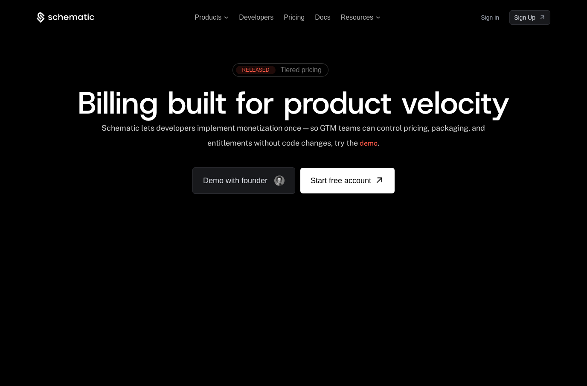
click at [494, 17] on link "Sign in" at bounding box center [490, 18] width 18 height 14
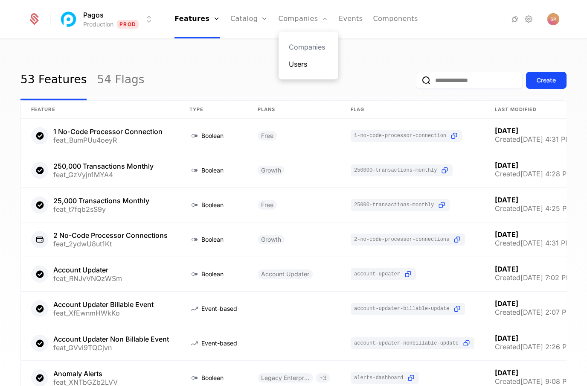
click at [302, 62] on link "Users" at bounding box center [308, 64] width 39 height 10
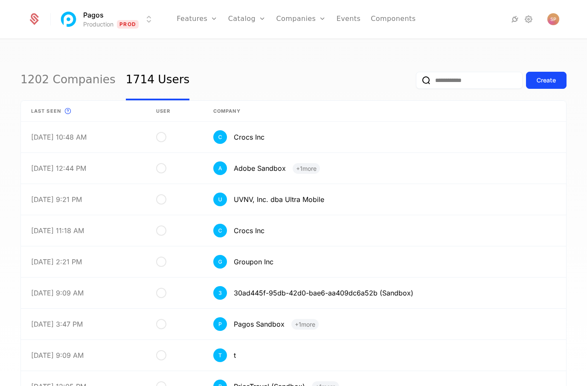
click at [433, 85] on input "email" at bounding box center [469, 80] width 107 height 17
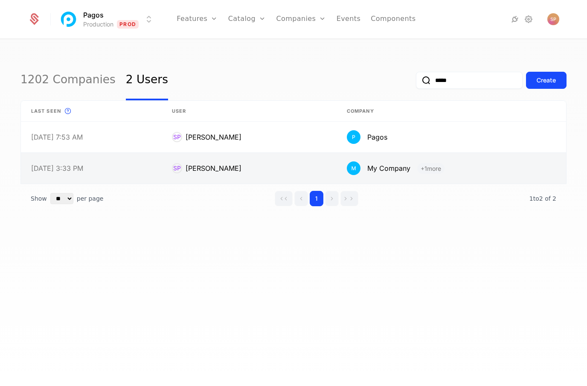
type input "*****"
click at [258, 177] on link at bounding box center [249, 168] width 175 height 31
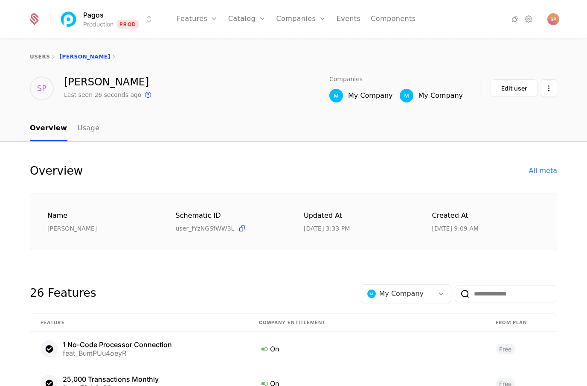
click at [376, 96] on div "My Company" at bounding box center [370, 95] width 44 height 10
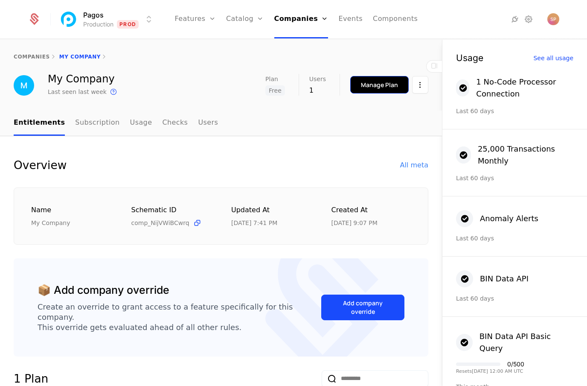
click at [378, 84] on div "Manage Plan" at bounding box center [379, 85] width 37 height 9
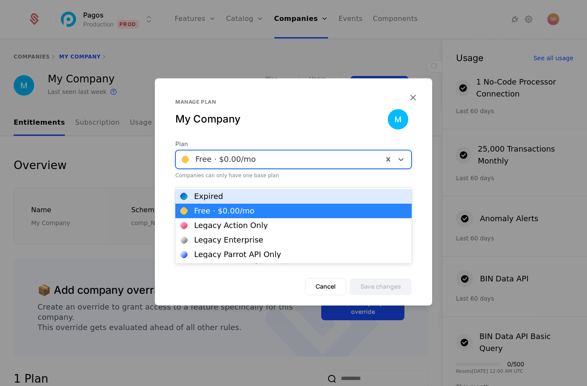
click at [277, 238] on div "Legacy Enterprise" at bounding box center [293, 240] width 226 height 8
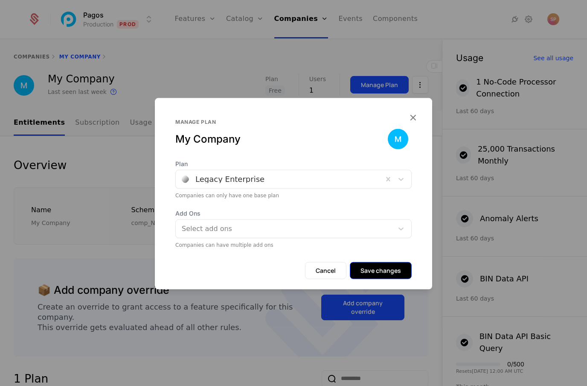
click at [385, 279] on button "Save changes" at bounding box center [381, 270] width 62 height 17
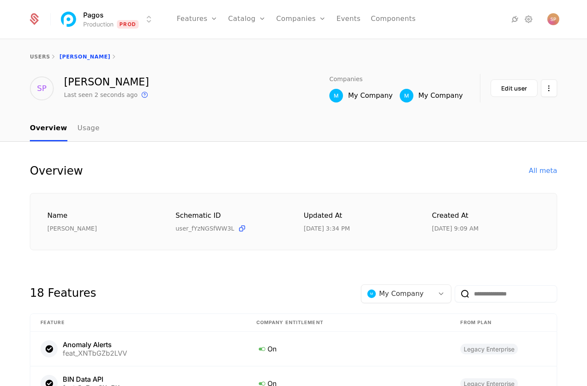
click at [453, 99] on div "My Company" at bounding box center [441, 95] width 44 height 10
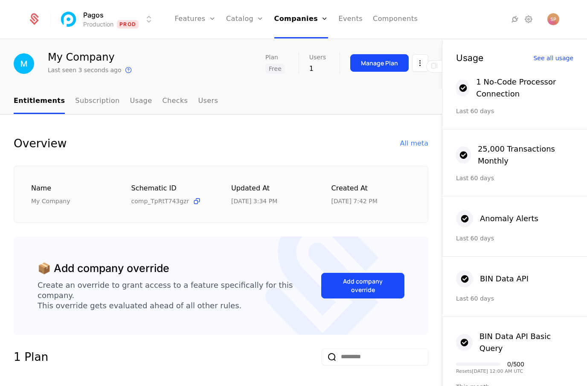
scroll to position [9, 0]
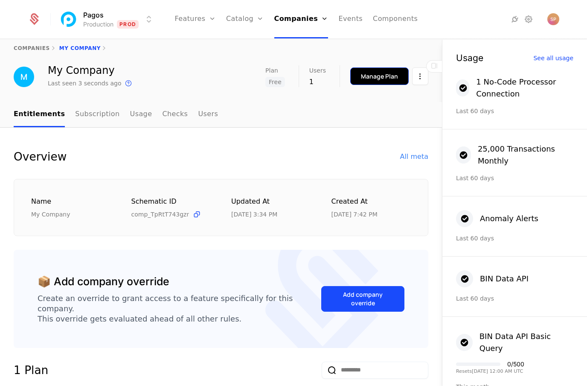
click at [366, 77] on div "Manage Plan" at bounding box center [379, 76] width 37 height 9
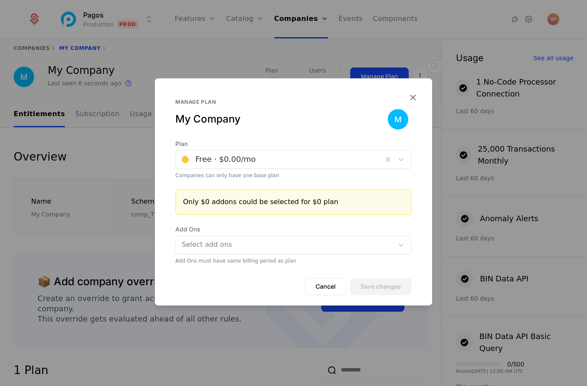
click at [262, 165] on div at bounding box center [279, 159] width 195 height 12
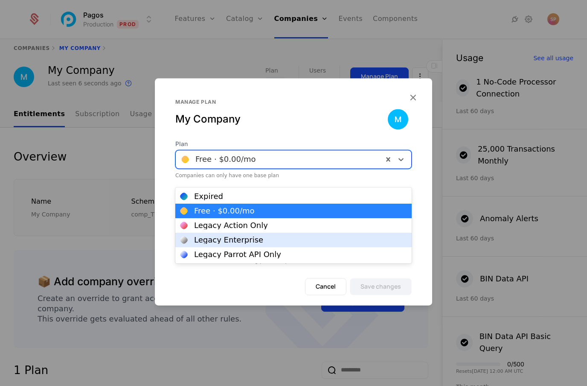
click at [232, 237] on div "Legacy Enterprise" at bounding box center [228, 240] width 69 height 8
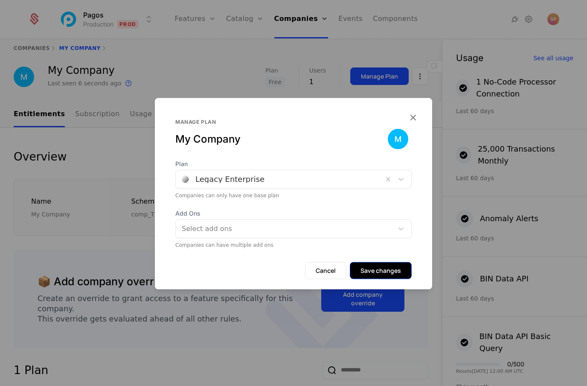
click at [372, 279] on button "Save changes" at bounding box center [381, 270] width 62 height 17
